Goal: Navigation & Orientation: Find specific page/section

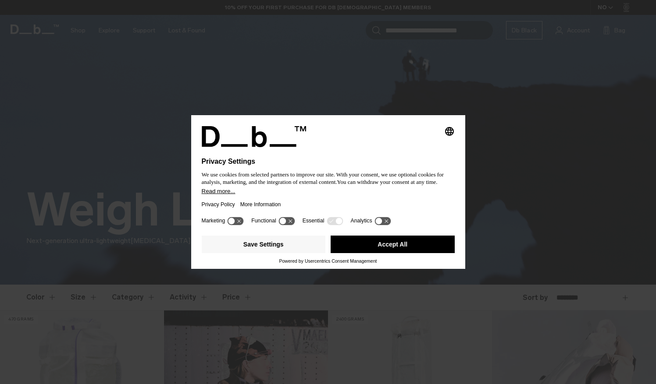
click at [289, 206] on div "Privacy Policy More Information" at bounding box center [328, 205] width 253 height 20
click at [412, 240] on button "Accept All" at bounding box center [393, 245] width 124 height 18
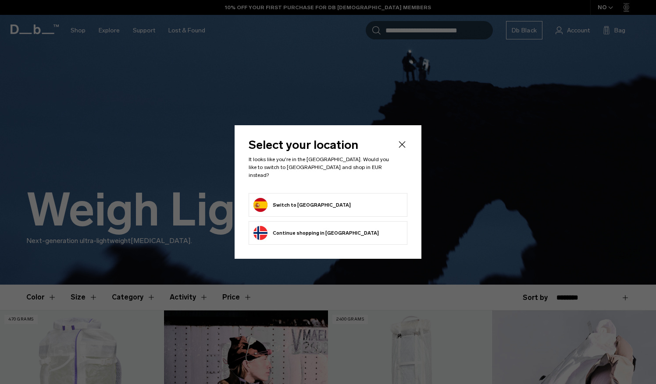
click at [283, 202] on button "Switch to [GEOGRAPHIC_DATA]" at bounding box center [301, 205] width 97 height 14
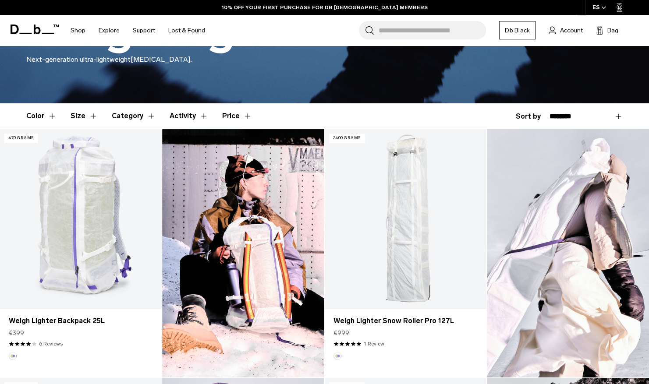
scroll to position [178, 0]
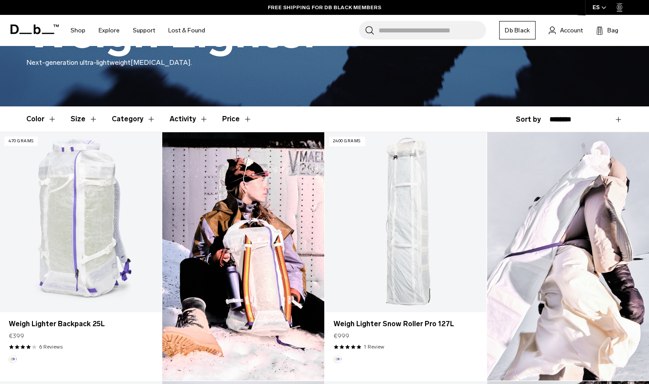
click at [141, 119] on button "Category" at bounding box center [134, 119] width 44 height 25
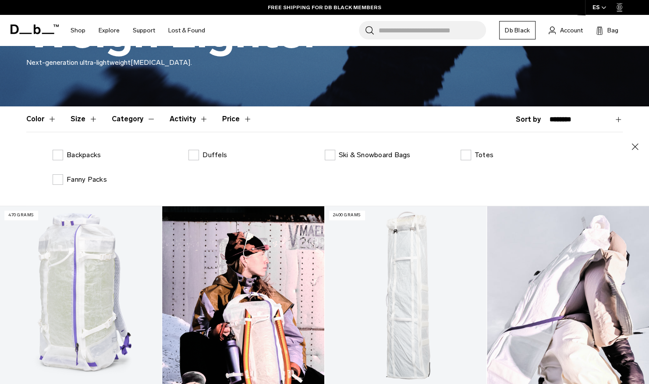
click at [631, 146] on icon "button" at bounding box center [635, 147] width 11 height 11
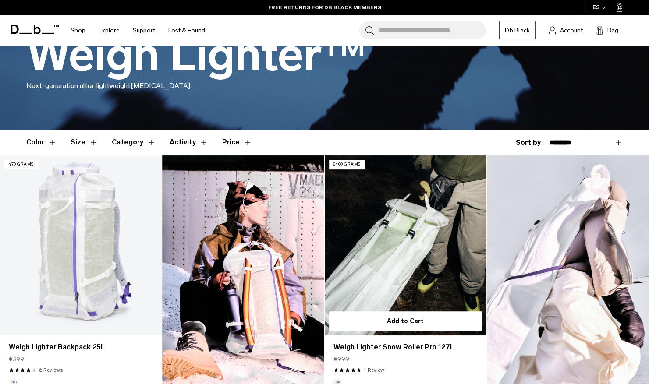
scroll to position [0, 0]
